Goal: Task Accomplishment & Management: Manage account settings

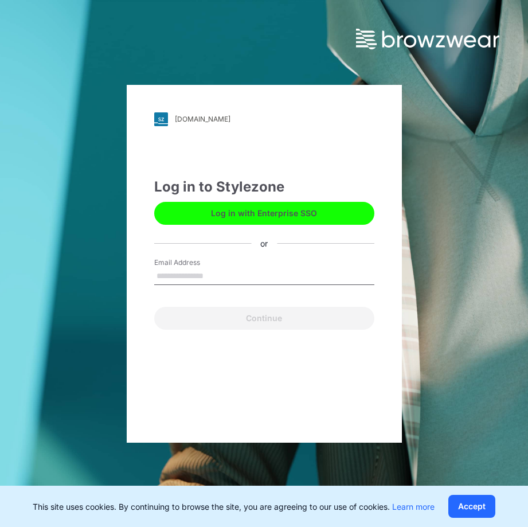
click at [236, 278] on input "Email Address" at bounding box center [264, 276] width 220 height 17
click at [325, 217] on button "Log in with Enterprise SSO" at bounding box center [264, 213] width 220 height 23
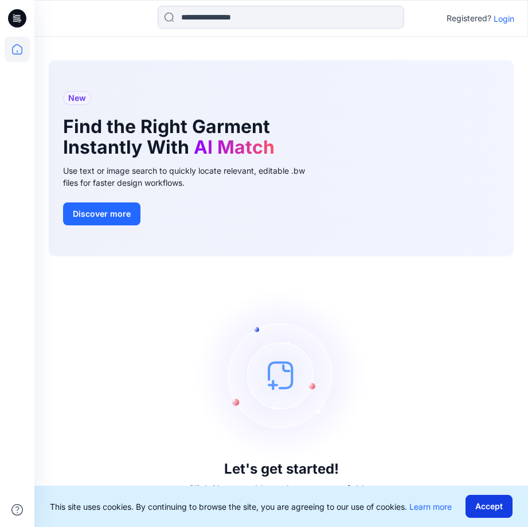
click at [489, 504] on button "Accept" at bounding box center [489, 506] width 47 height 23
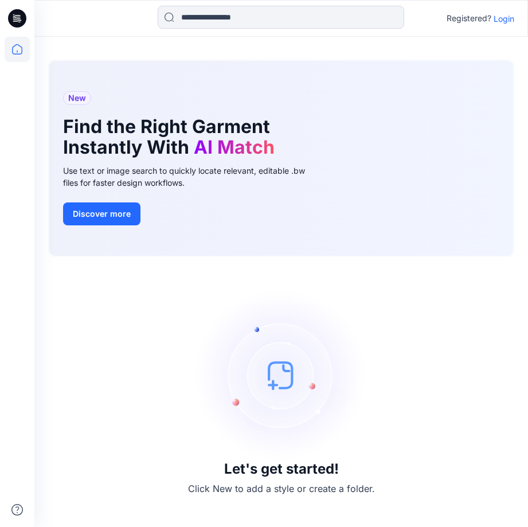
click at [501, 18] on p "Login" at bounding box center [504, 19] width 21 height 12
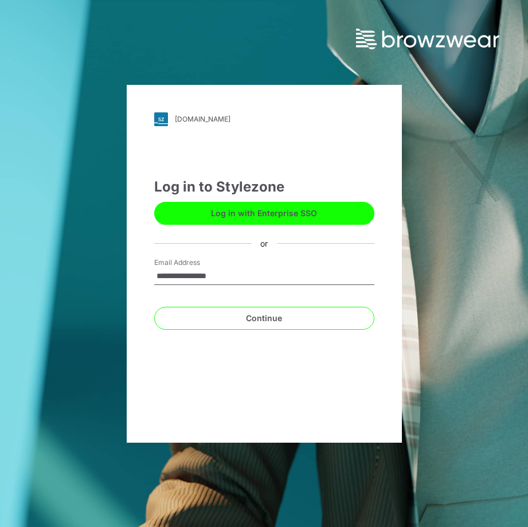
type input "**********"
click at [154, 307] on button "Continue" at bounding box center [264, 318] width 220 height 23
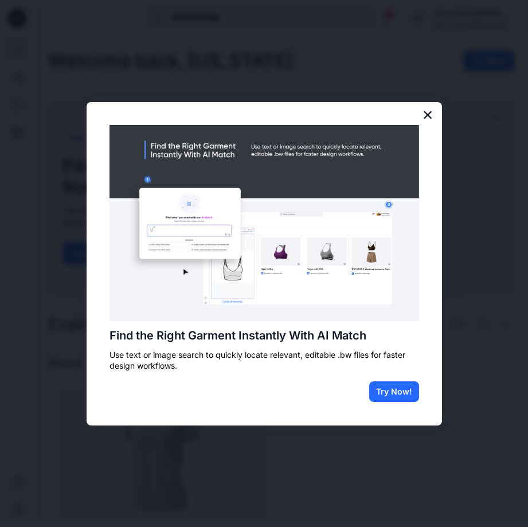
click at [430, 116] on button "×" at bounding box center [428, 115] width 11 height 18
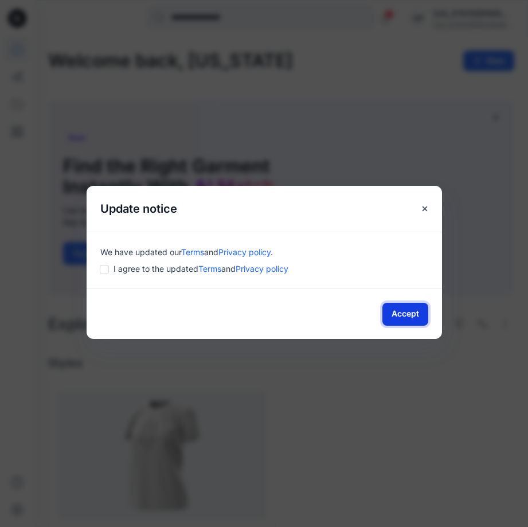
click at [415, 315] on button "Accept" at bounding box center [406, 314] width 46 height 23
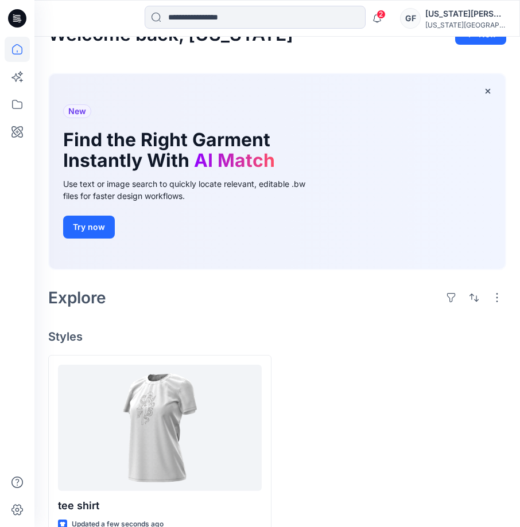
scroll to position [53, 0]
